Goal: Task Accomplishment & Management: Manage account settings

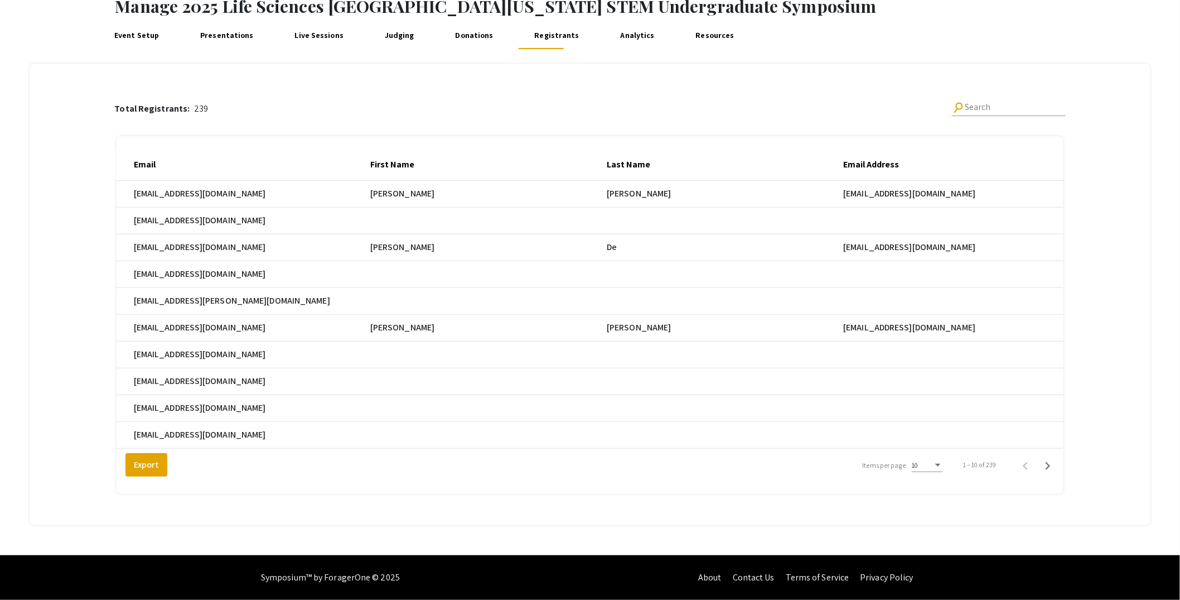
scroll to position [0, 237]
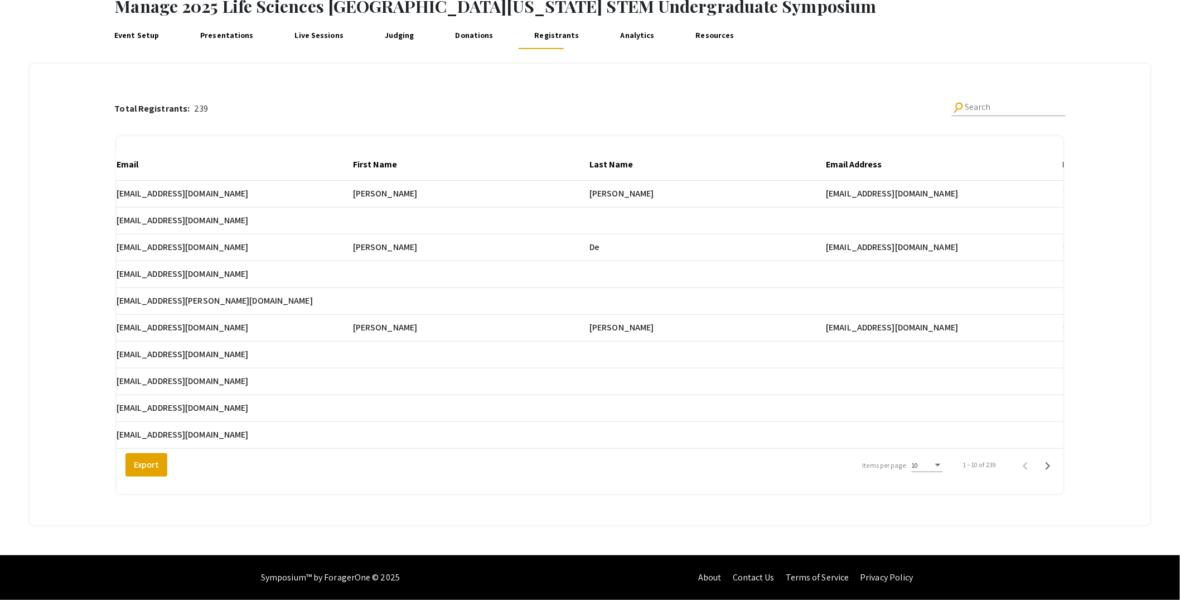
click at [577, 470] on div "10" at bounding box center [927, 462] width 31 height 19
click at [577, 480] on span "25" at bounding box center [935, 486] width 31 height 20
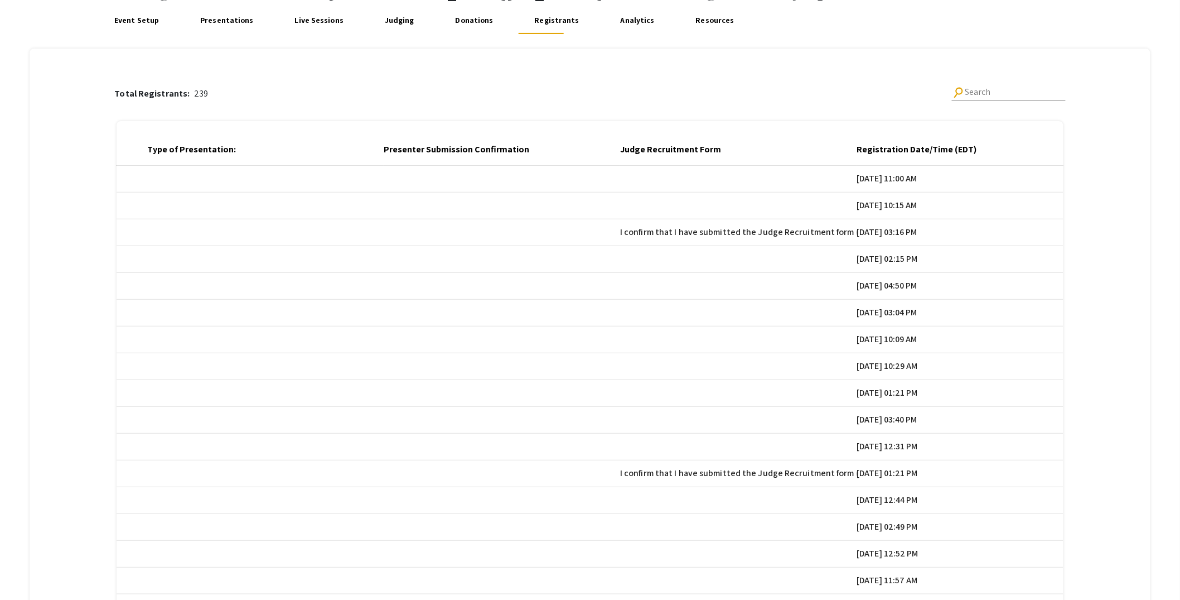
scroll to position [0, 1866]
click at [577, 147] on div at bounding box center [981, 146] width 7 height 1
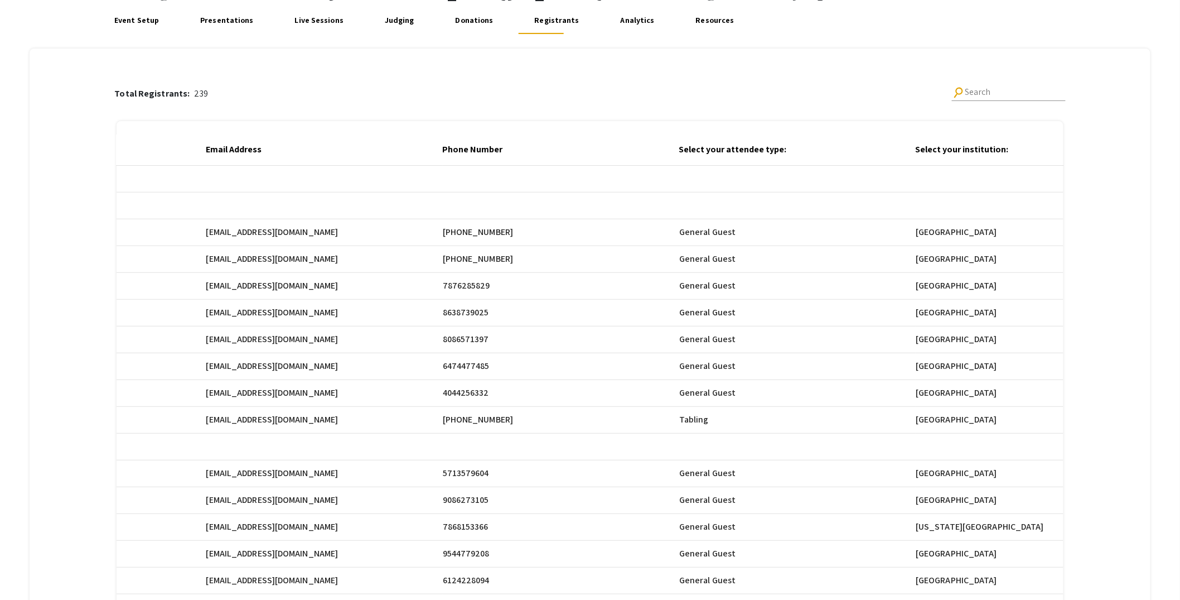
scroll to position [0, 832]
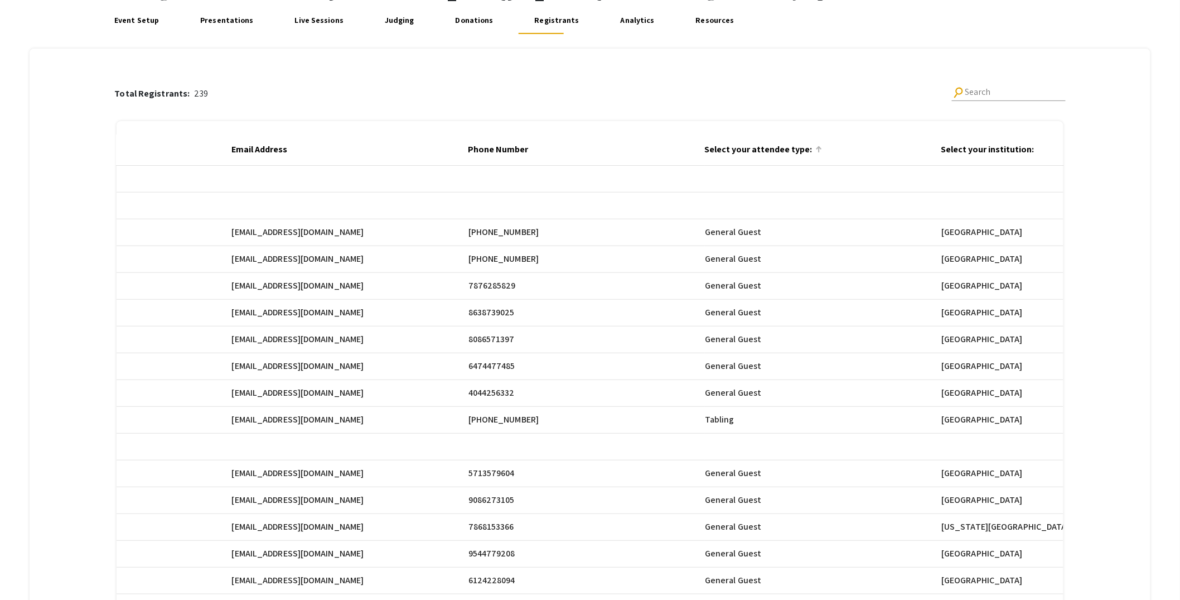
click at [577, 146] on mat-header-cell "Select your attendee type:" at bounding box center [823, 149] width 236 height 31
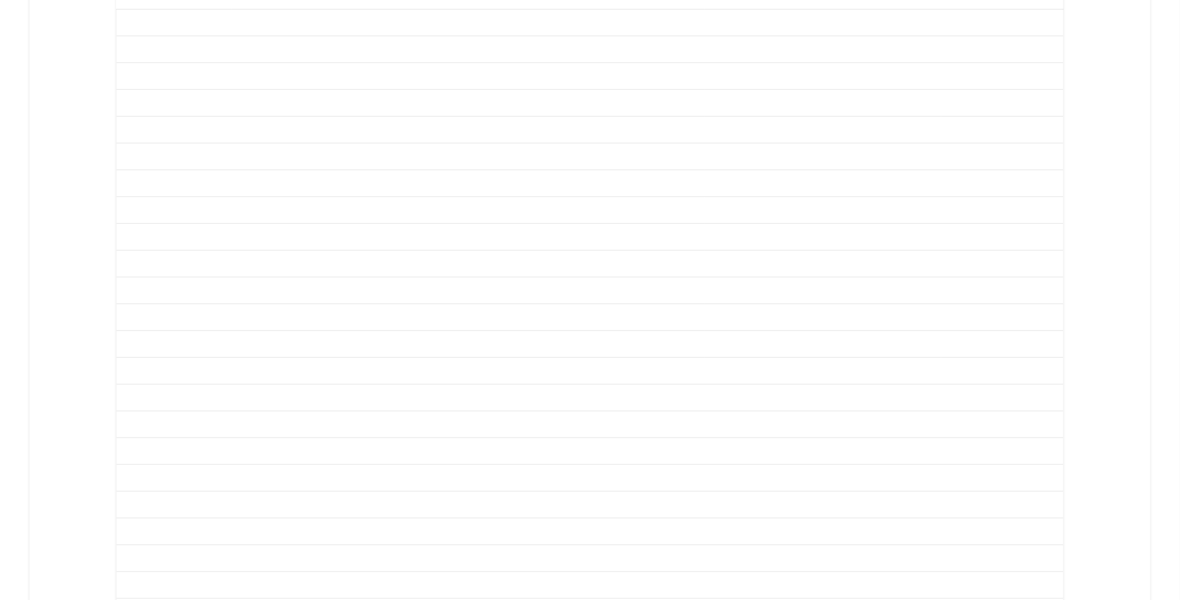
scroll to position [478, 0]
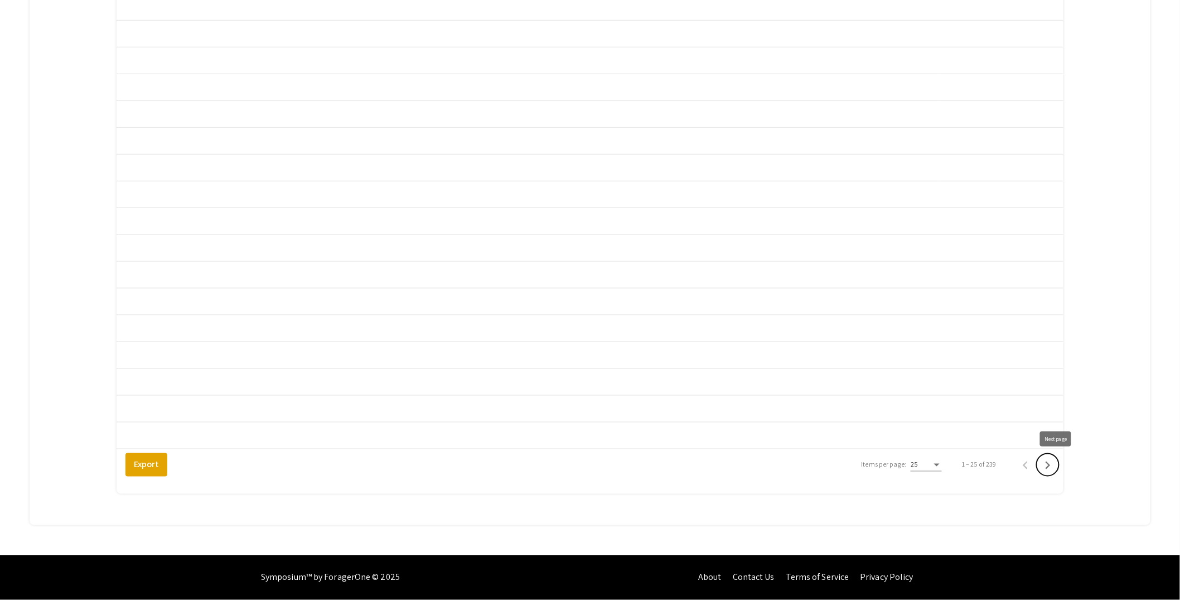
click at [577, 470] on icon "Next page" at bounding box center [1048, 465] width 16 height 16
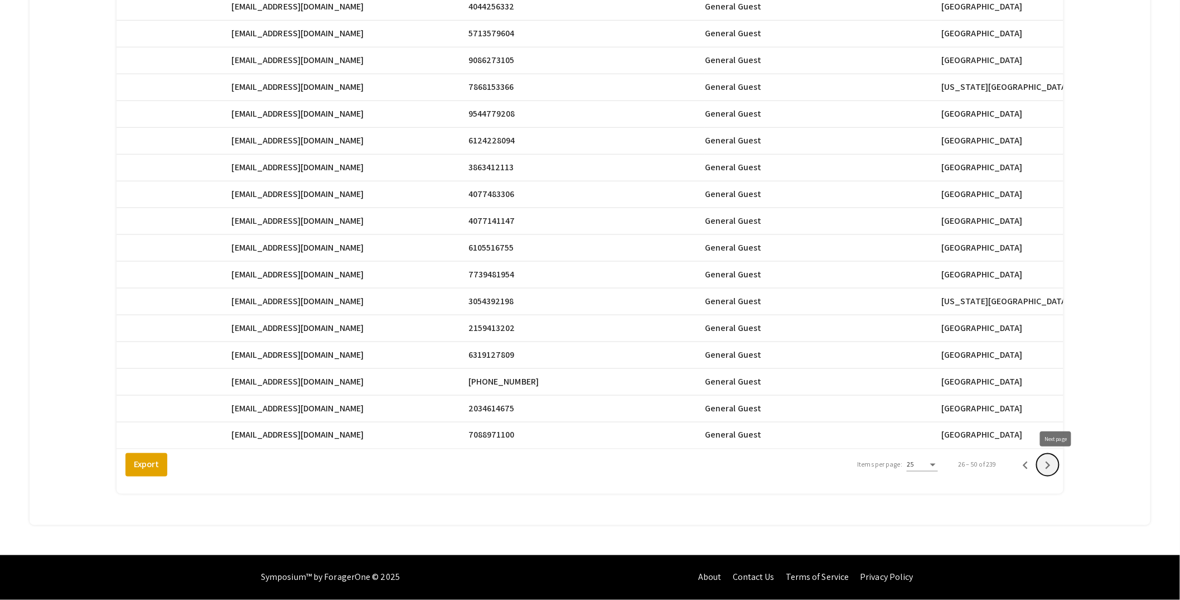
click at [577, 470] on icon "Next page" at bounding box center [1048, 465] width 16 height 16
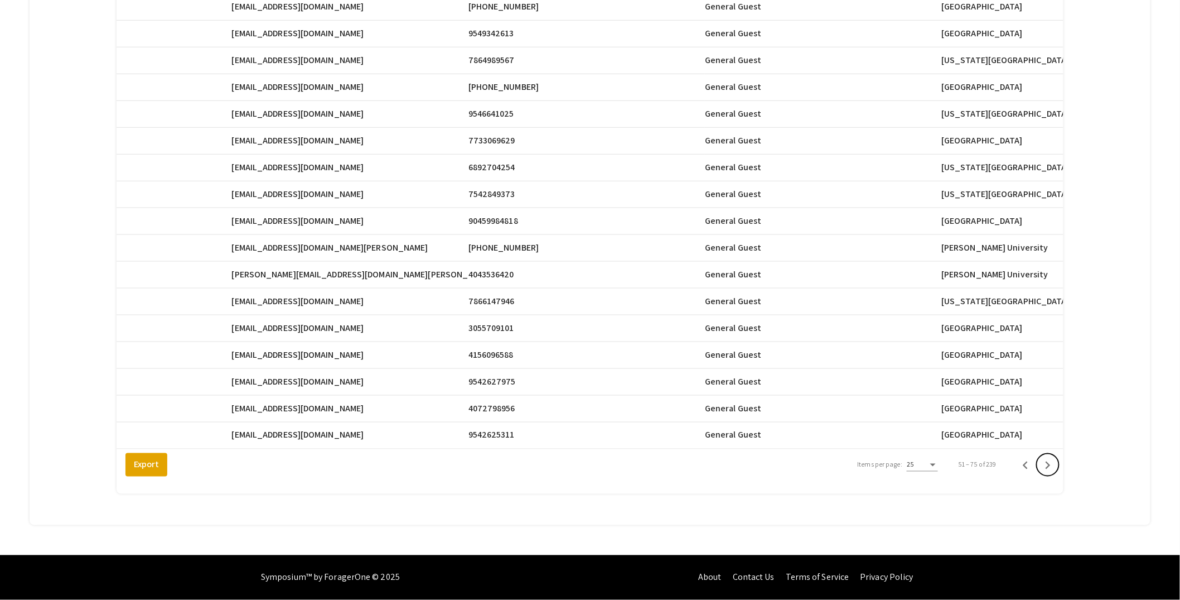
click at [577, 470] on icon "Next page" at bounding box center [1048, 465] width 16 height 16
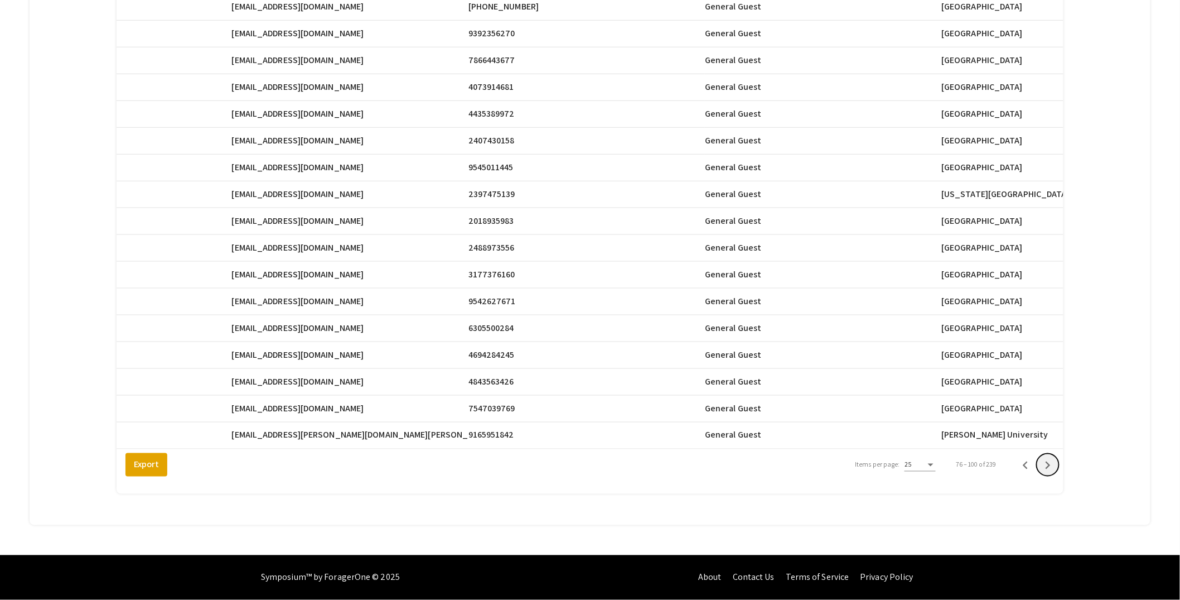
click at [577, 469] on icon "Next page" at bounding box center [1048, 465] width 16 height 16
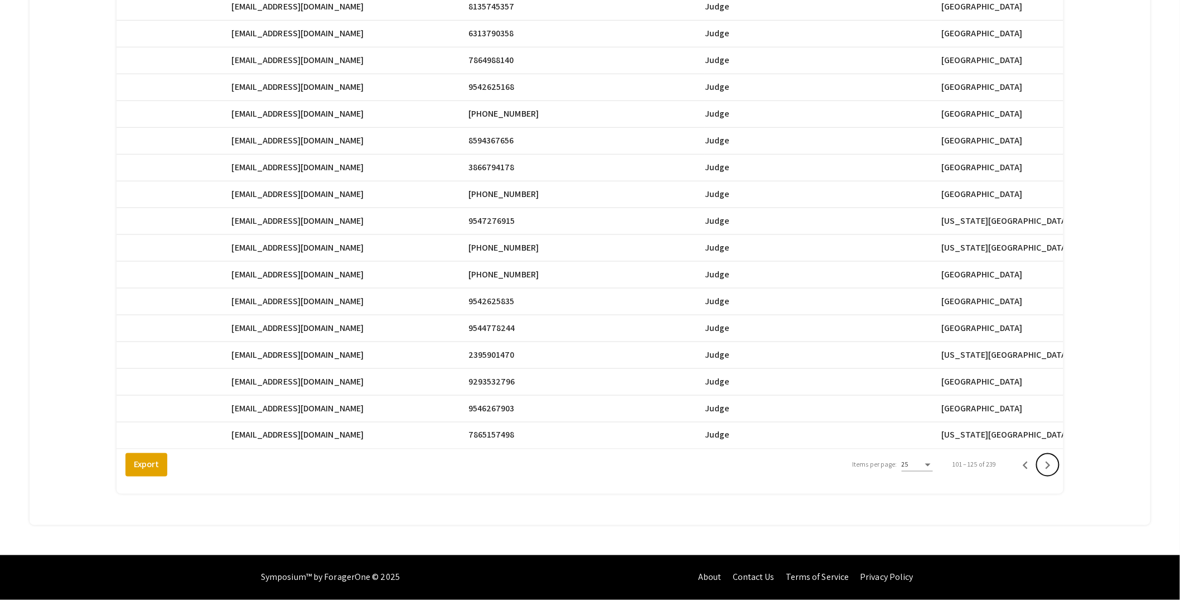
click at [577, 469] on icon "Next page" at bounding box center [1048, 465] width 16 height 16
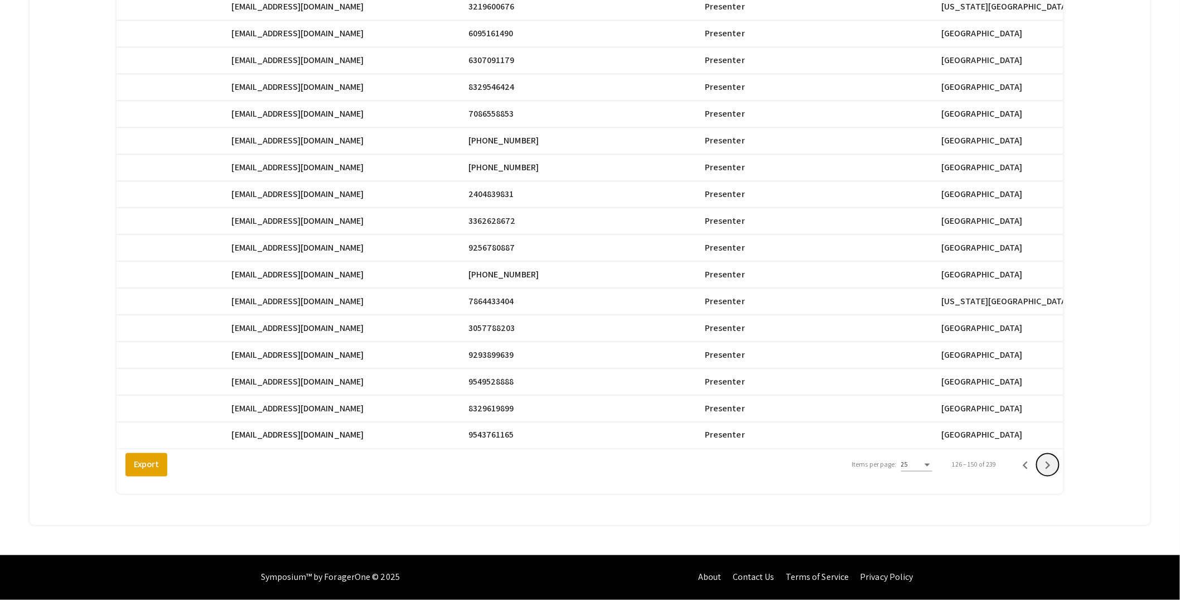
click at [577, 469] on icon "Next page" at bounding box center [1048, 465] width 16 height 16
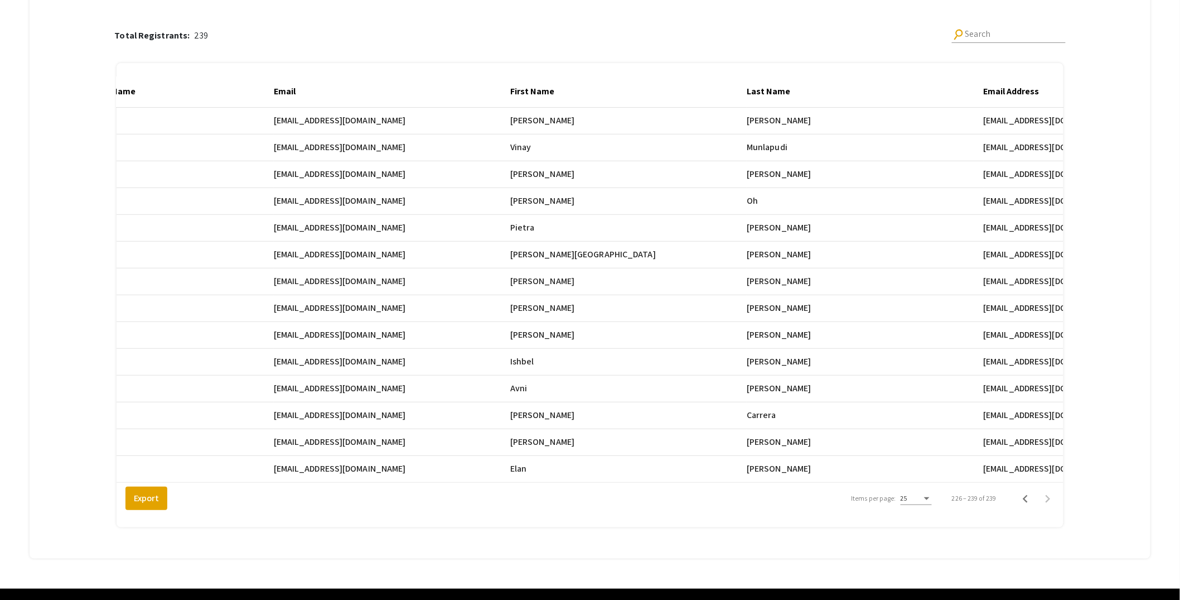
scroll to position [0, 0]
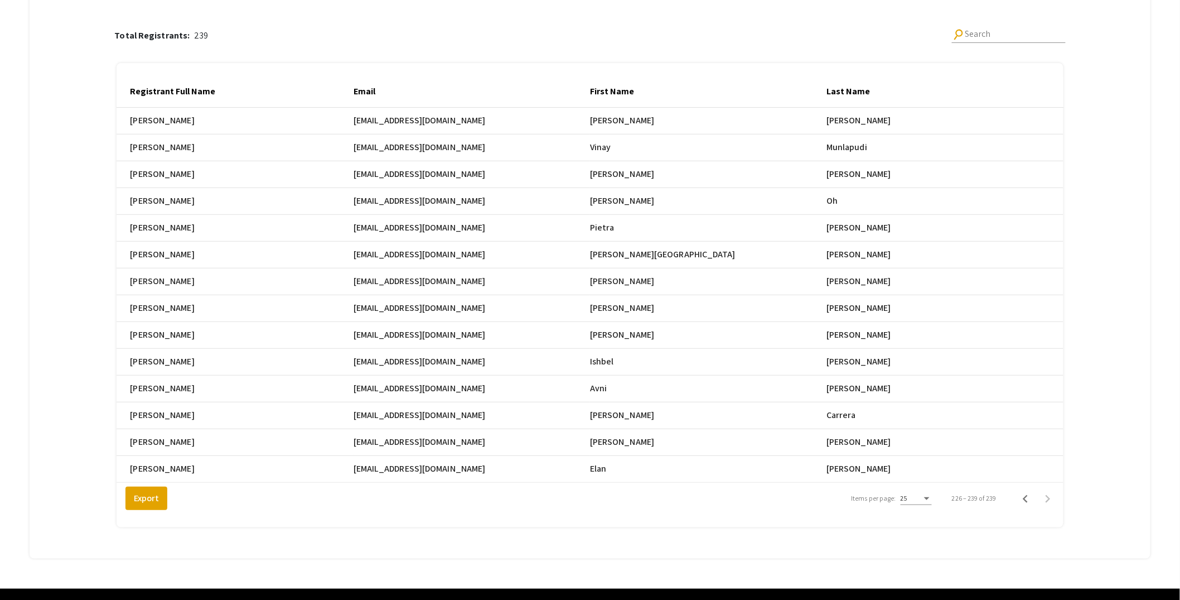
click at [577, 212] on div "Total Registrants: 239 search Search Registrant Full Name Email First Name Last…" at bounding box center [590, 268] width 1086 height 554
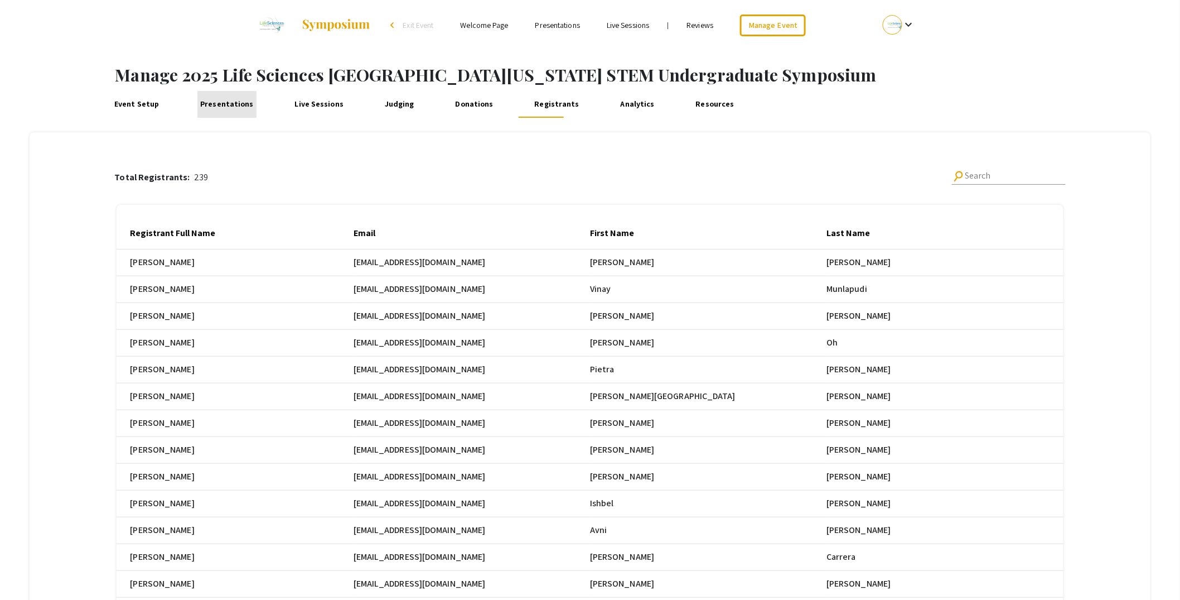
click at [226, 100] on link "Presentations" at bounding box center [226, 104] width 59 height 27
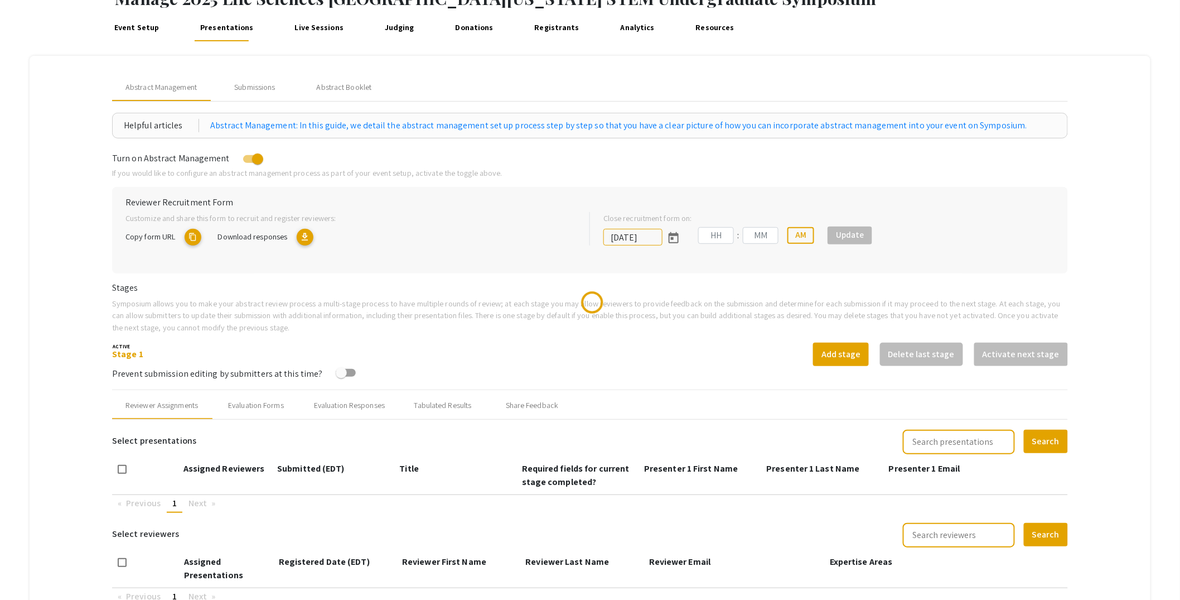
scroll to position [102, 0]
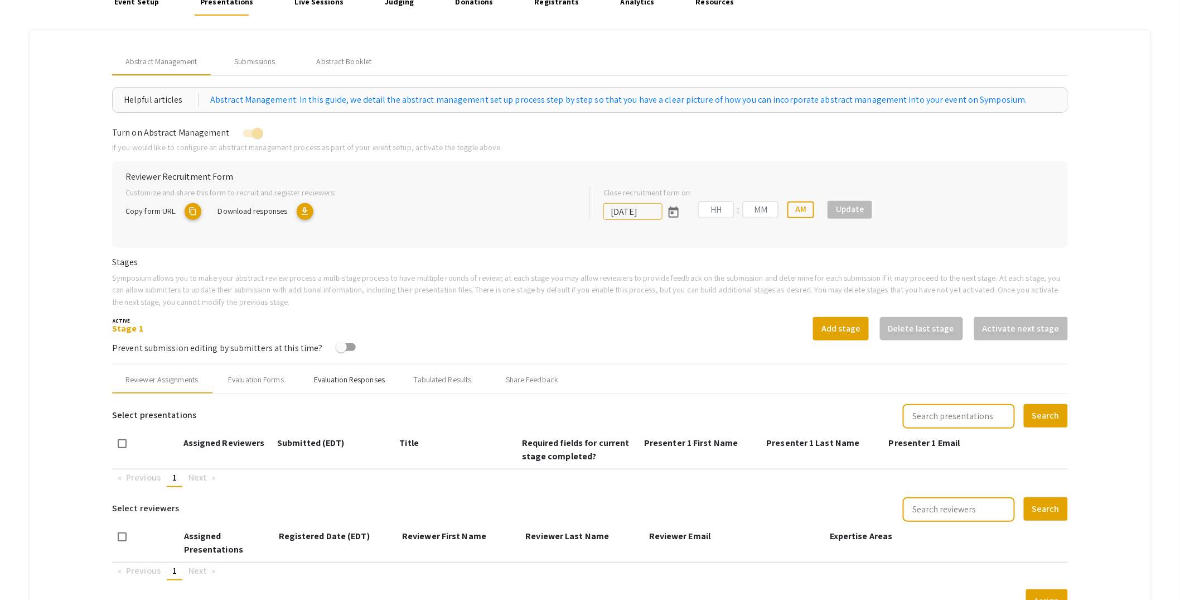
click at [384, 381] on div "Evaluation Responses" at bounding box center [349, 380] width 71 height 12
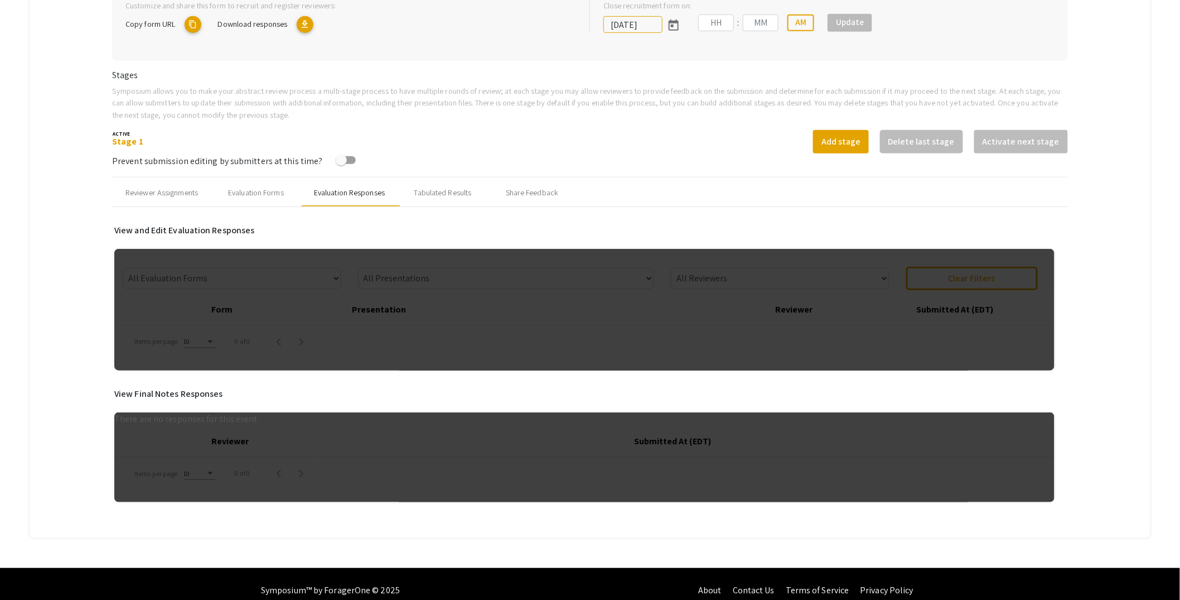
scroll to position [301, 0]
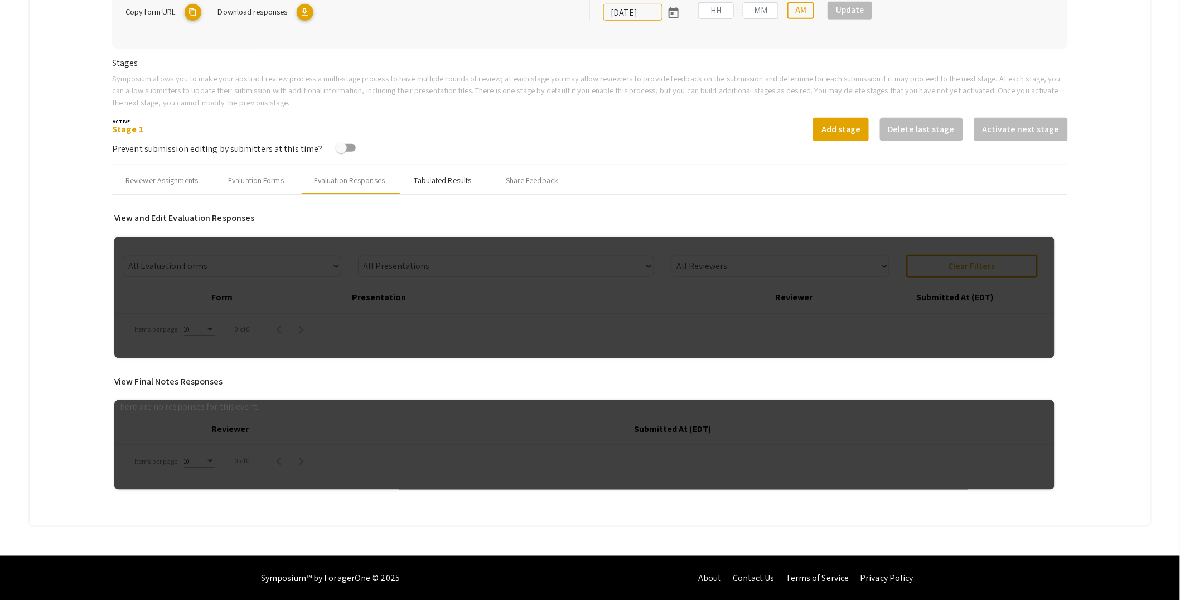
type input "[DATE]"
type input "05"
type input "00"
click at [449, 172] on div "Tabulated Results" at bounding box center [442, 180] width 89 height 27
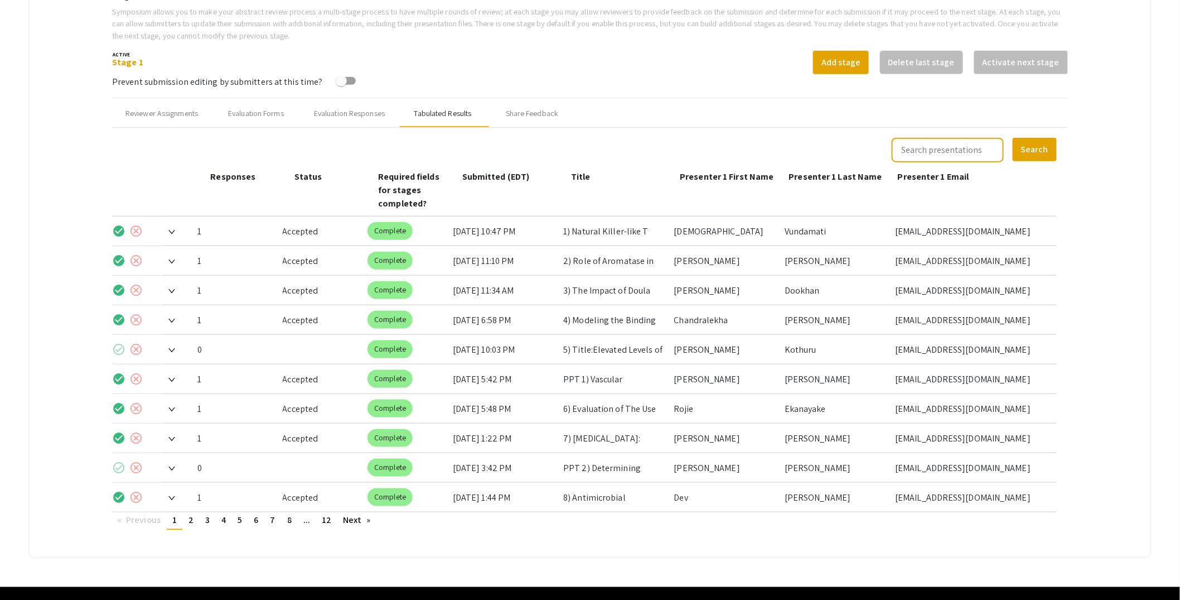
scroll to position [384, 0]
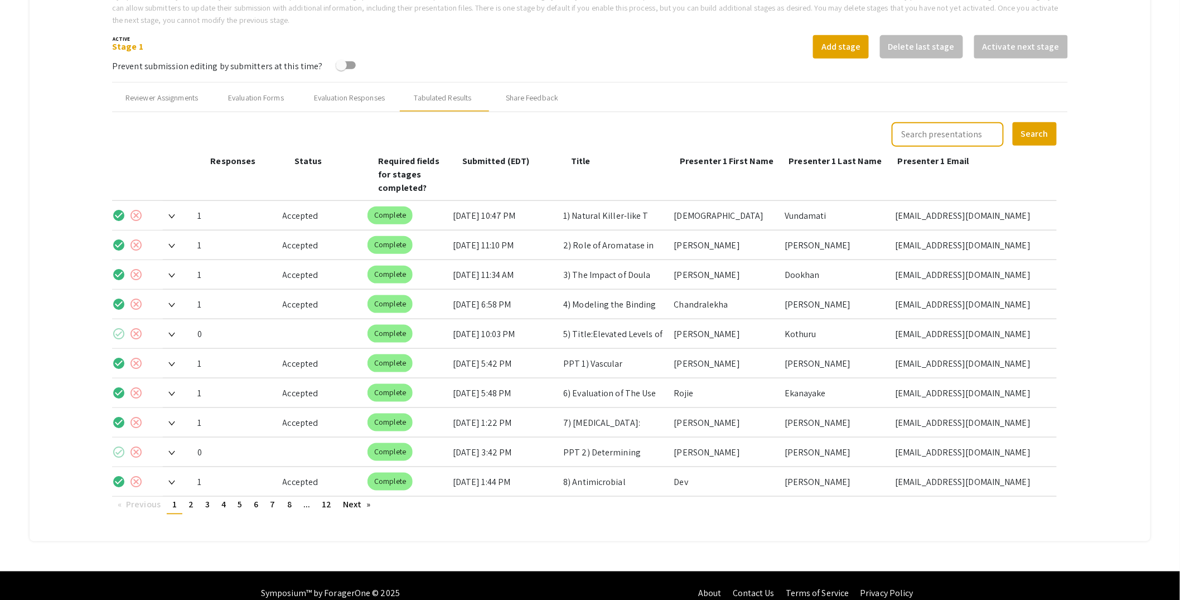
click at [577, 132] on input "text" at bounding box center [948, 134] width 112 height 25
type input "[PERSON_NAME]"
click at [577, 122] on button "Search" at bounding box center [1035, 133] width 44 height 23
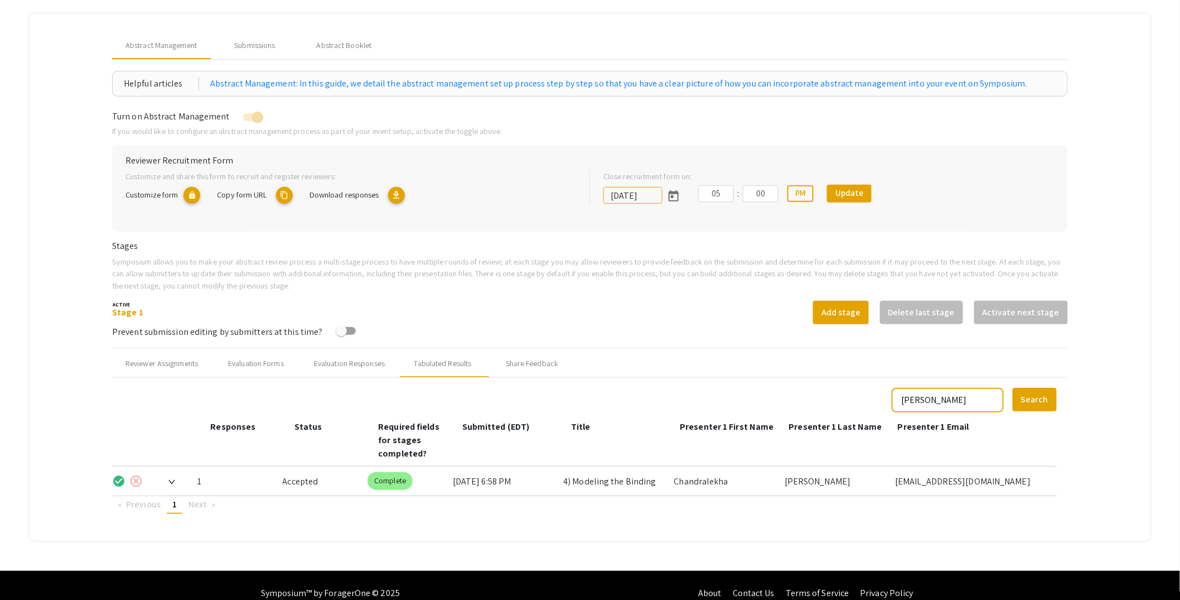
click at [171, 480] on img at bounding box center [171, 482] width 7 height 4
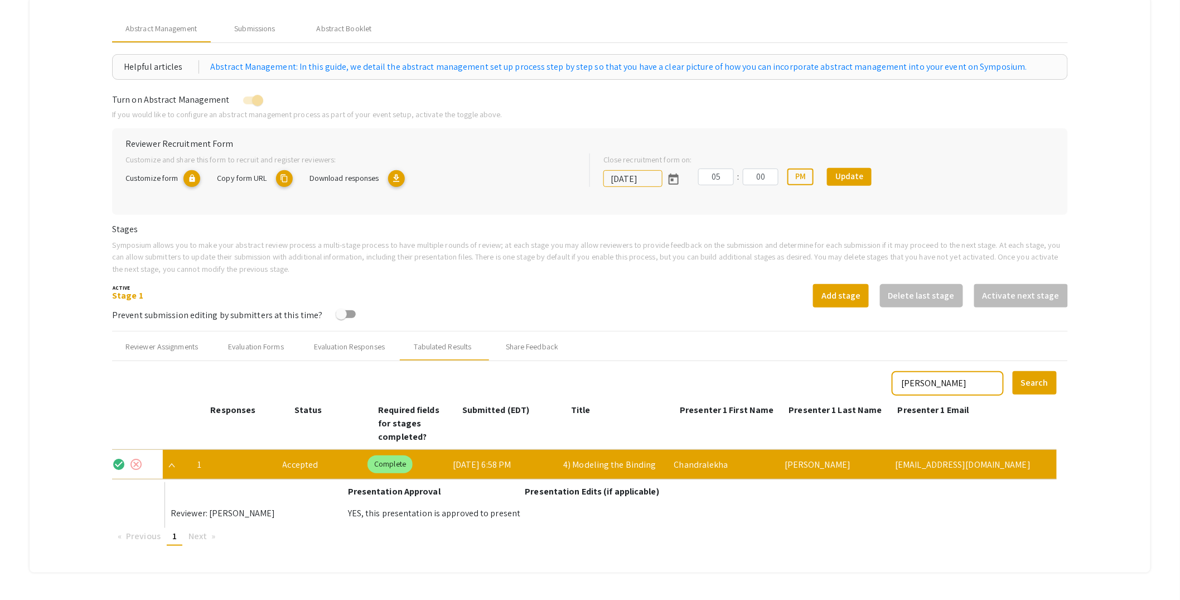
scroll to position [166, 0]
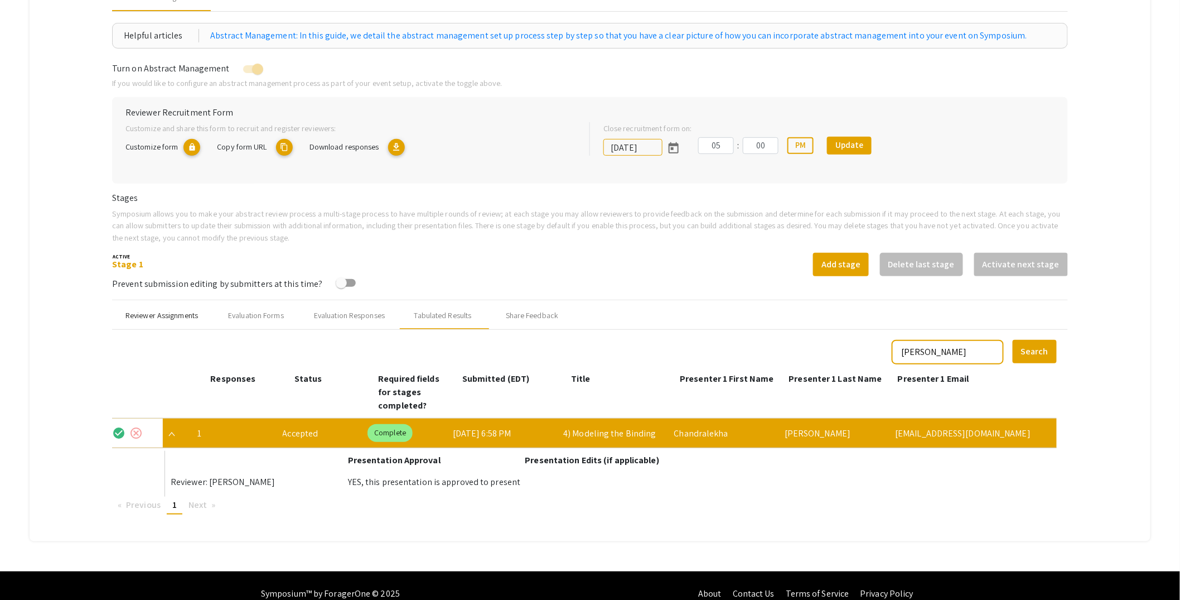
click at [177, 316] on div "Reviewer Assignments" at bounding box center [161, 316] width 73 height 12
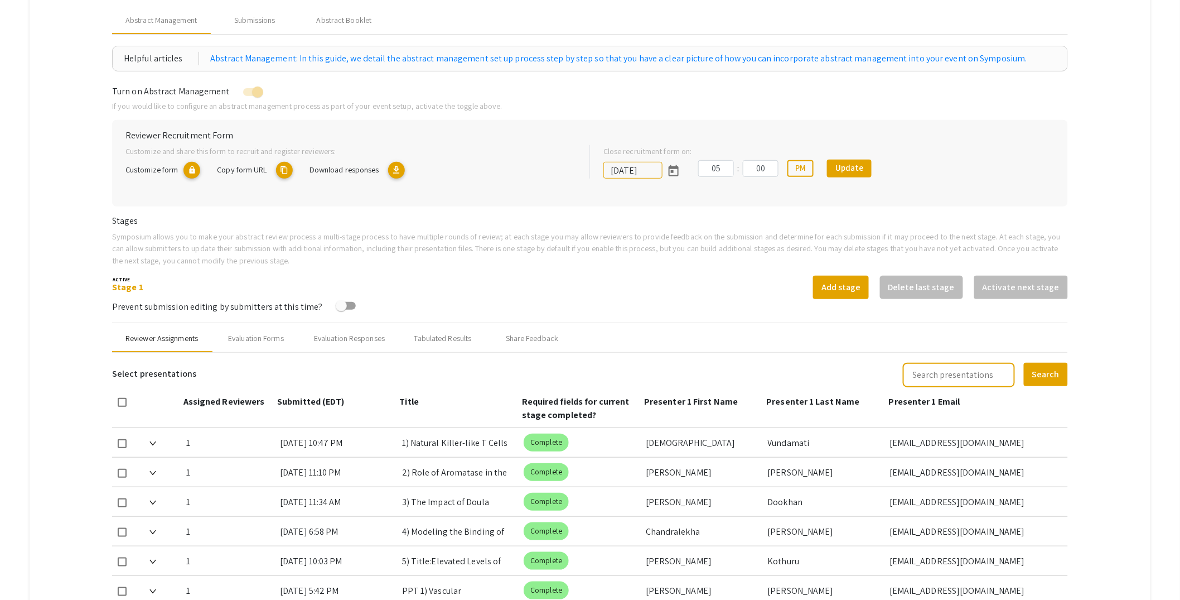
scroll to position [0, 0]
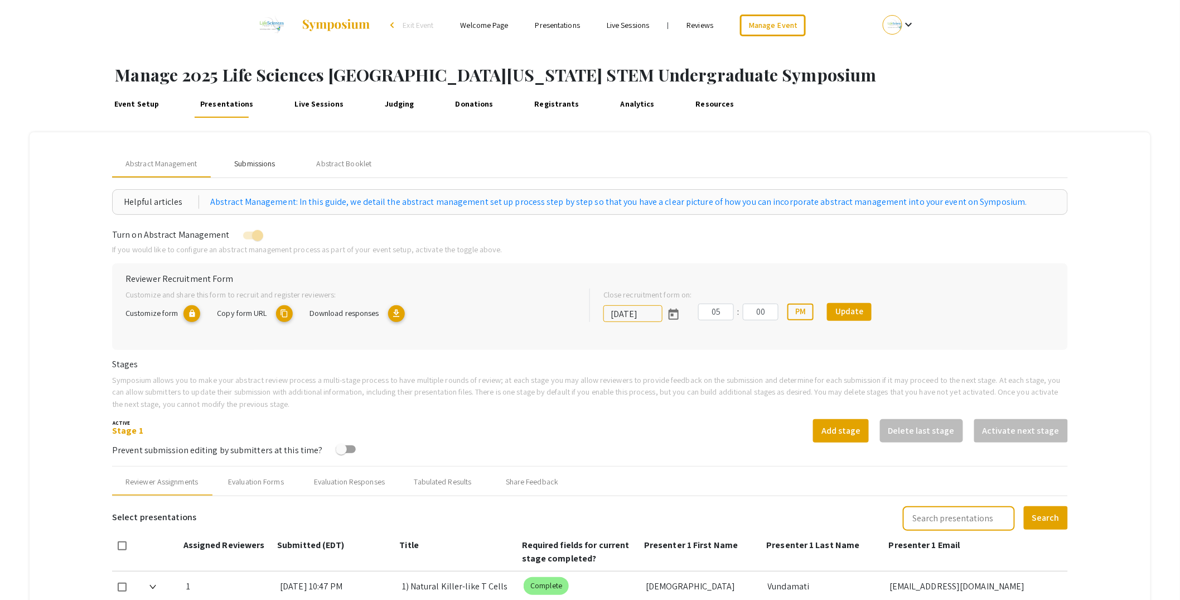
click at [253, 163] on div "Submissions" at bounding box center [254, 164] width 41 height 12
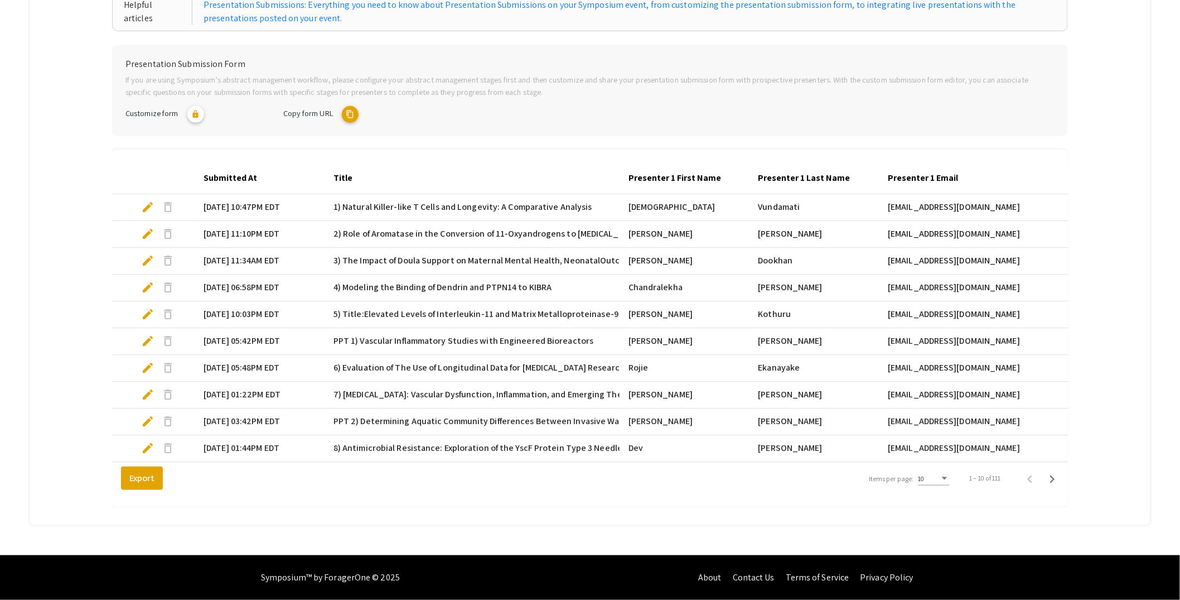
scroll to position [205, 0]
drag, startPoint x: 1000, startPoint y: 478, endPoint x: 1014, endPoint y: 478, distance: 13.9
click at [577, 478] on div "1 – 10 of 111" at bounding box center [1010, 478] width 107 height 22
click at [577, 480] on div "1 – 10 of 111" at bounding box center [1010, 478] width 107 height 22
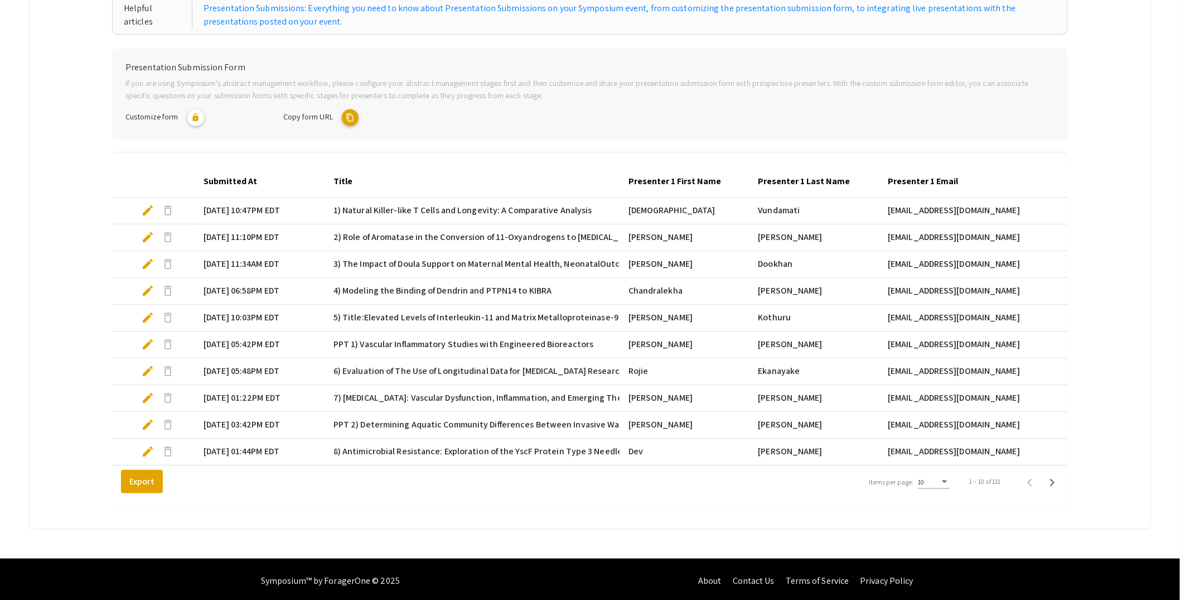
scroll to position [0, 0]
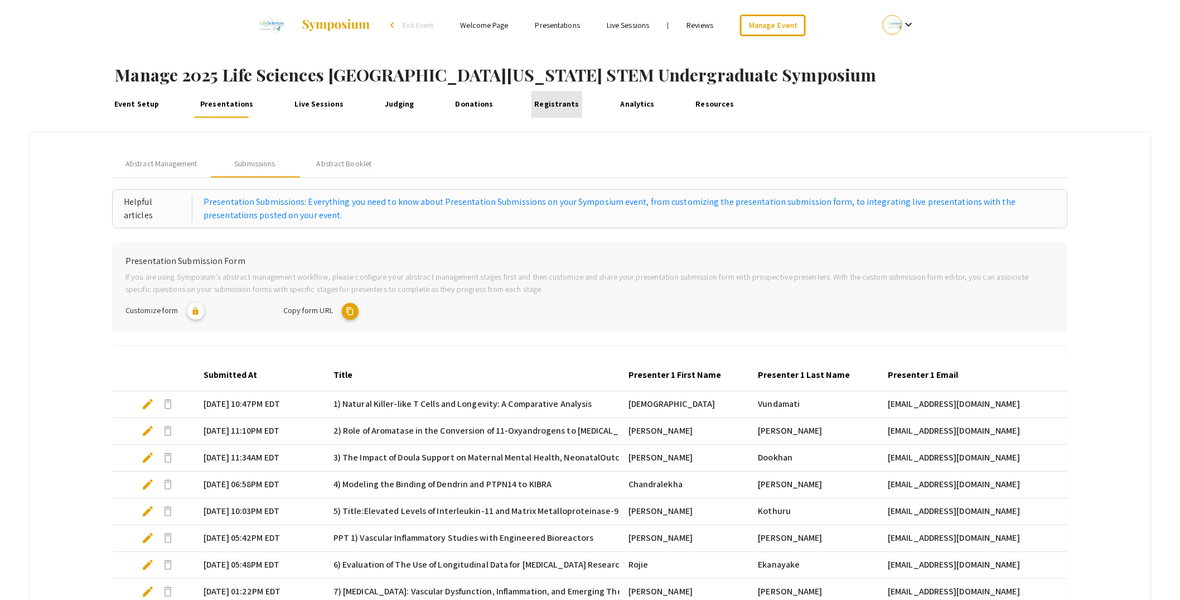
click at [547, 102] on link "Registrants" at bounding box center [557, 104] width 51 height 27
